Goal: Task Accomplishment & Management: Use online tool/utility

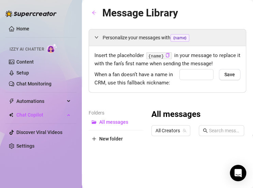
type input "babe"
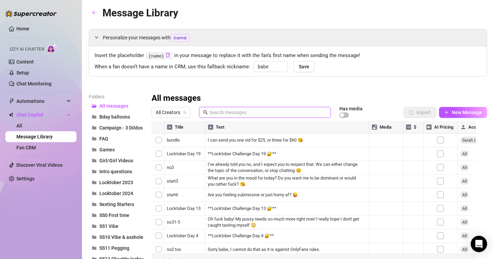
click at [239, 108] on input "text" at bounding box center [267, 112] width 117 height 8
click at [248, 143] on div at bounding box center [316, 197] width 330 height 152
click at [234, 116] on input "ss40" at bounding box center [267, 112] width 117 height 8
click at [253, 135] on div at bounding box center [316, 197] width 330 height 152
click at [230, 114] on input "ss41" at bounding box center [267, 112] width 117 height 8
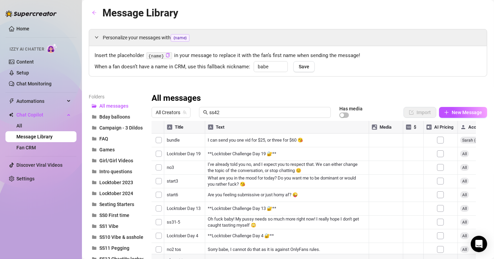
click at [253, 139] on div at bounding box center [316, 197] width 330 height 152
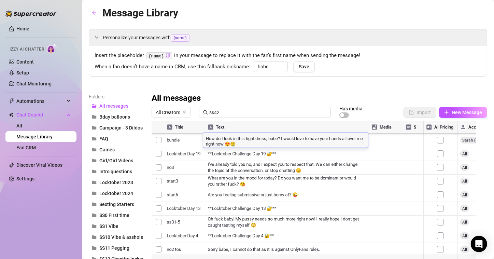
scroll to position [74, 0]
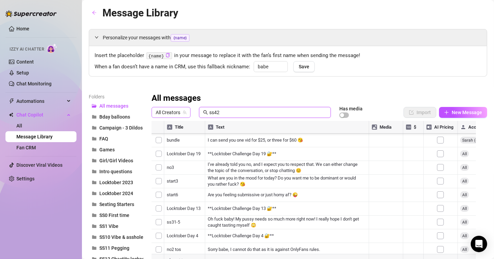
drag, startPoint x: 226, startPoint y: 115, endPoint x: 165, endPoint y: 112, distance: 60.8
click at [165, 112] on div "All Creators ss42 Has media" at bounding box center [264, 112] width 226 height 12
type input "ss35"
click at [253, 133] on div at bounding box center [316, 197] width 330 height 152
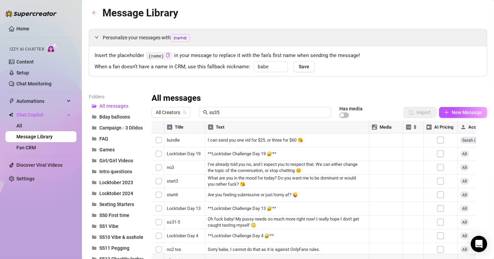
click at [253, 142] on div at bounding box center [316, 197] width 330 height 152
click at [253, 153] on div at bounding box center [316, 197] width 330 height 152
click at [253, 163] on div at bounding box center [316, 197] width 330 height 152
click at [253, 181] on div at bounding box center [316, 197] width 330 height 152
